Goal: Navigation & Orientation: Understand site structure

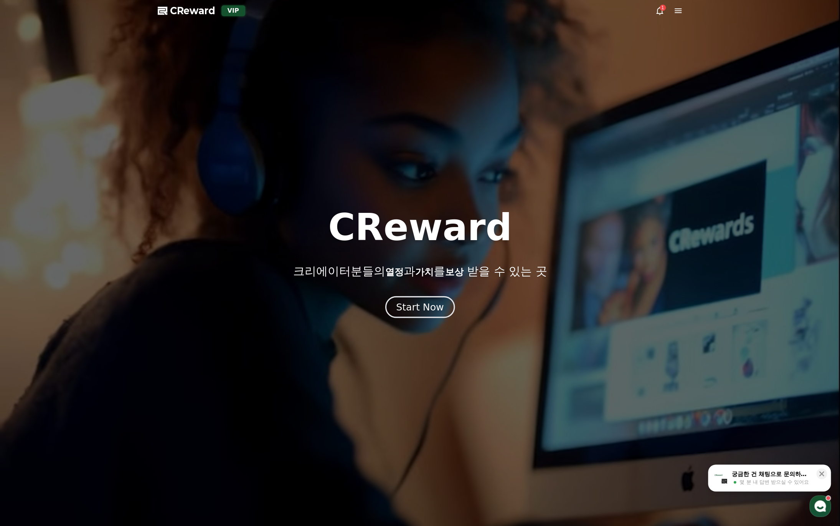
click at [435, 304] on div "Start Now" at bounding box center [420, 306] width 48 height 13
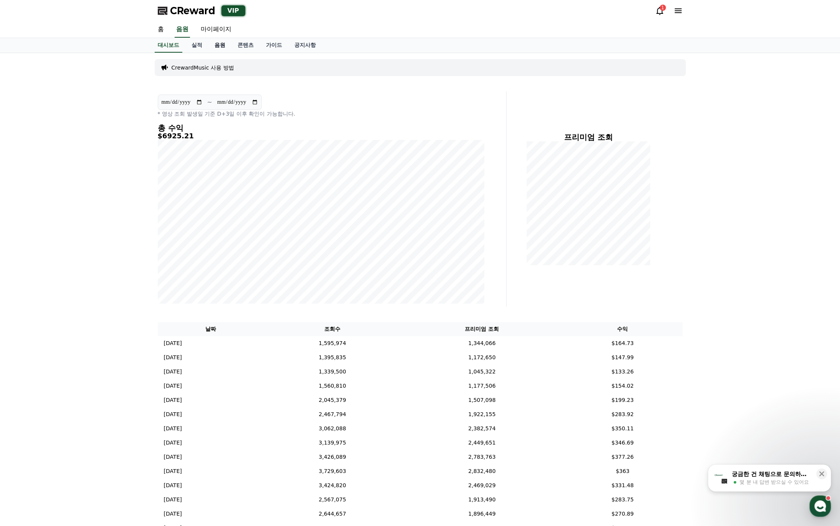
click at [224, 41] on link "음원" at bounding box center [219, 45] width 23 height 15
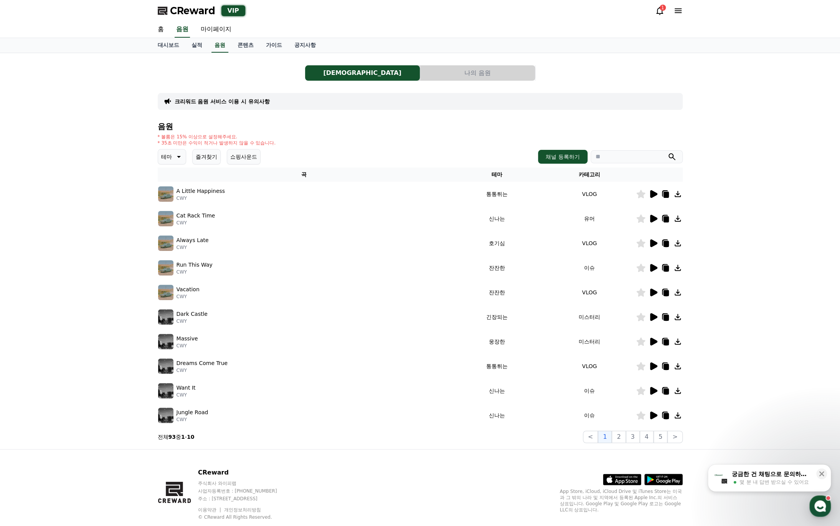
drag, startPoint x: 522, startPoint y: 82, endPoint x: 513, endPoint y: 76, distance: 10.5
click at [522, 82] on div "[DEMOGRAPHIC_DATA]의 음원 크리워드 음원 서비스 이용 시 유의사항 음원 * 볼륨은 15% 이상으로 설정해주세요. * 35초 미만…" at bounding box center [420, 251] width 525 height 384
click at [513, 76] on button "나의 음원" at bounding box center [477, 72] width 115 height 15
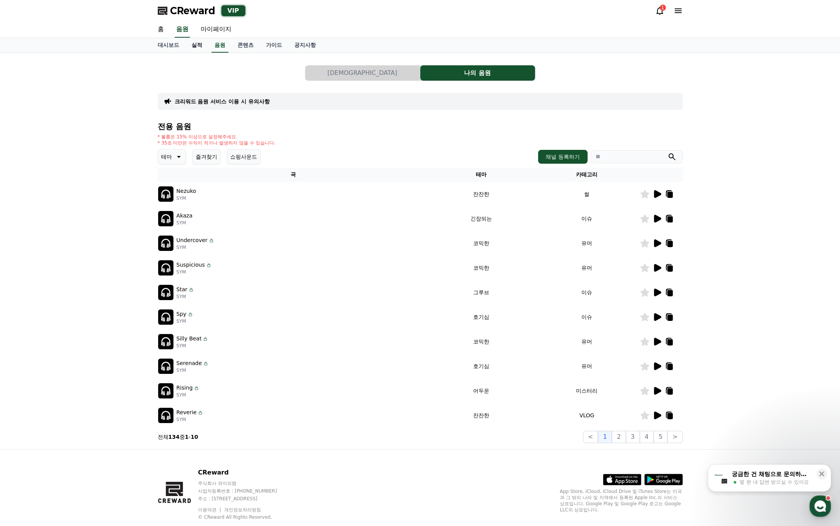
click at [203, 42] on link "실적" at bounding box center [196, 45] width 23 height 15
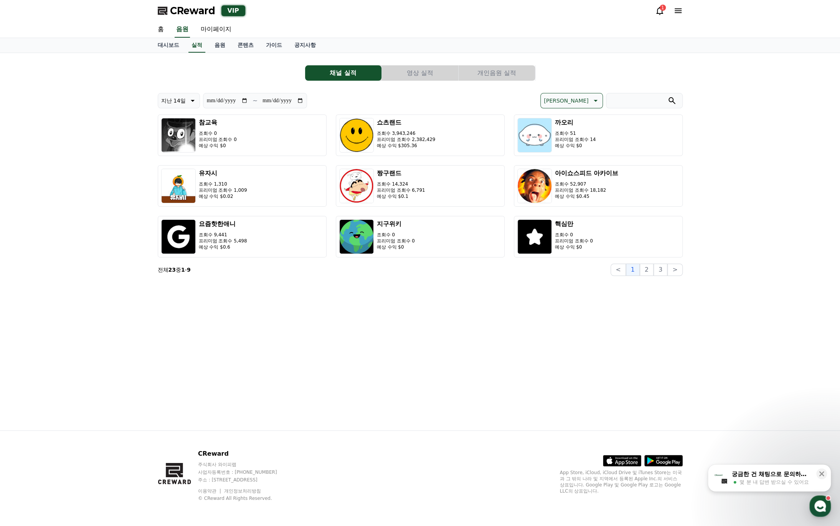
click at [505, 70] on button "개인음원 실적" at bounding box center [497, 72] width 76 height 15
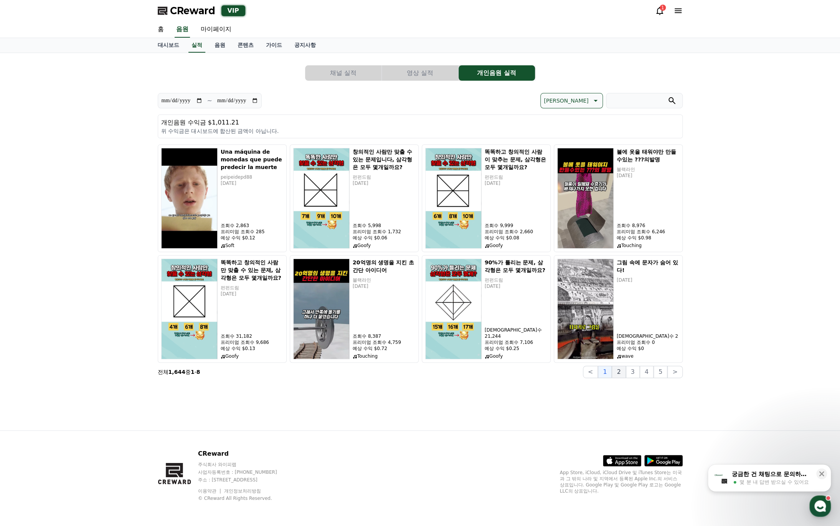
click at [622, 375] on button "2" at bounding box center [619, 371] width 14 height 12
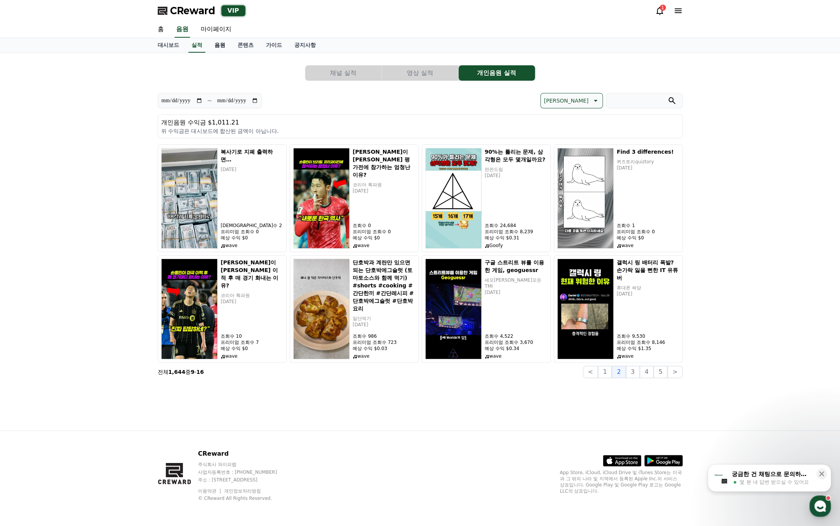
click at [216, 44] on link "음원" at bounding box center [219, 45] width 23 height 15
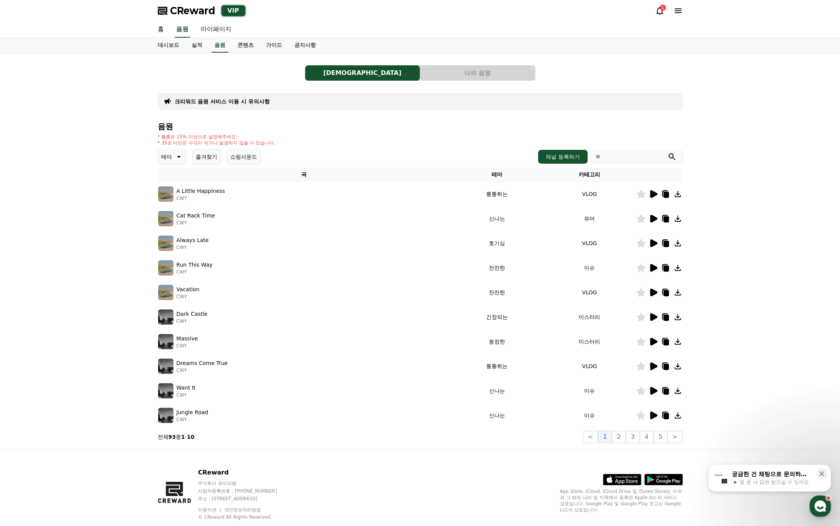
click at [215, 31] on link "마이페이지" at bounding box center [216, 29] width 43 height 16
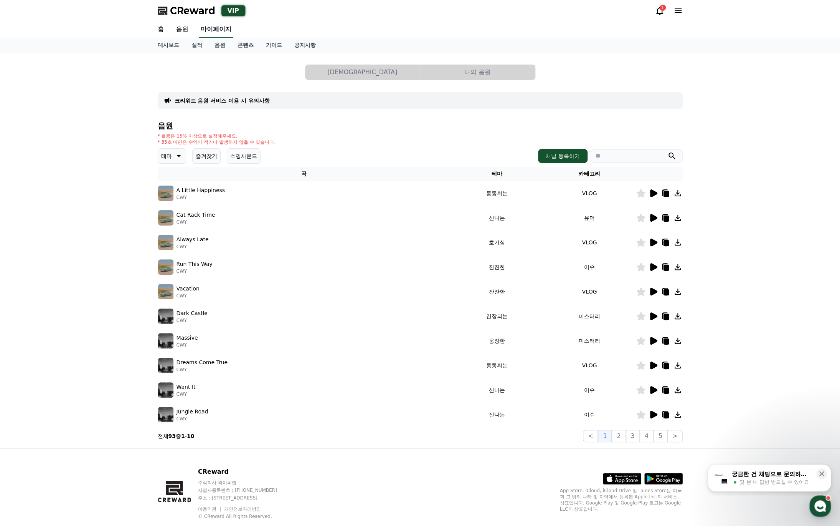
select select "**********"
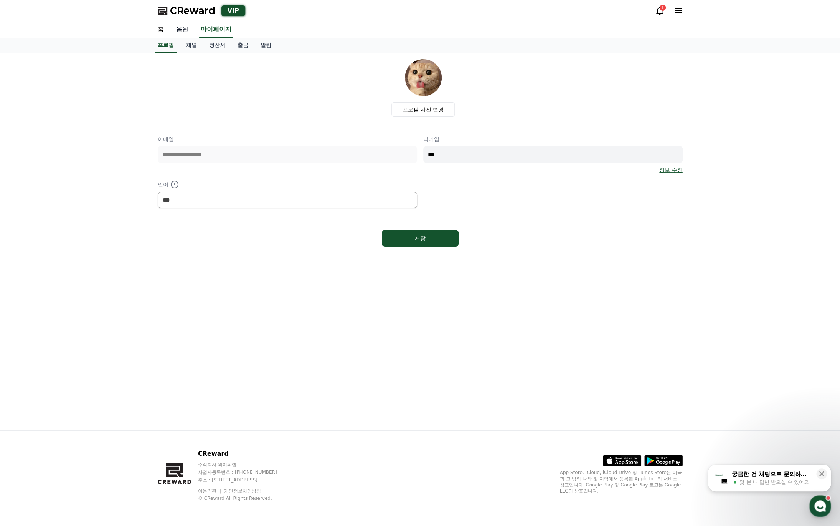
click at [181, 33] on link "음원" at bounding box center [182, 29] width 25 height 16
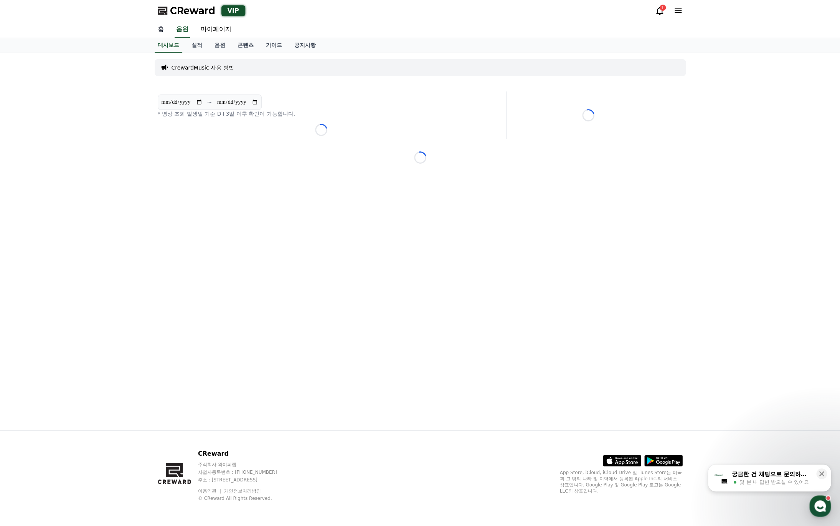
click at [164, 34] on link "홈" at bounding box center [161, 29] width 18 height 16
